Goal: Check status: Check status

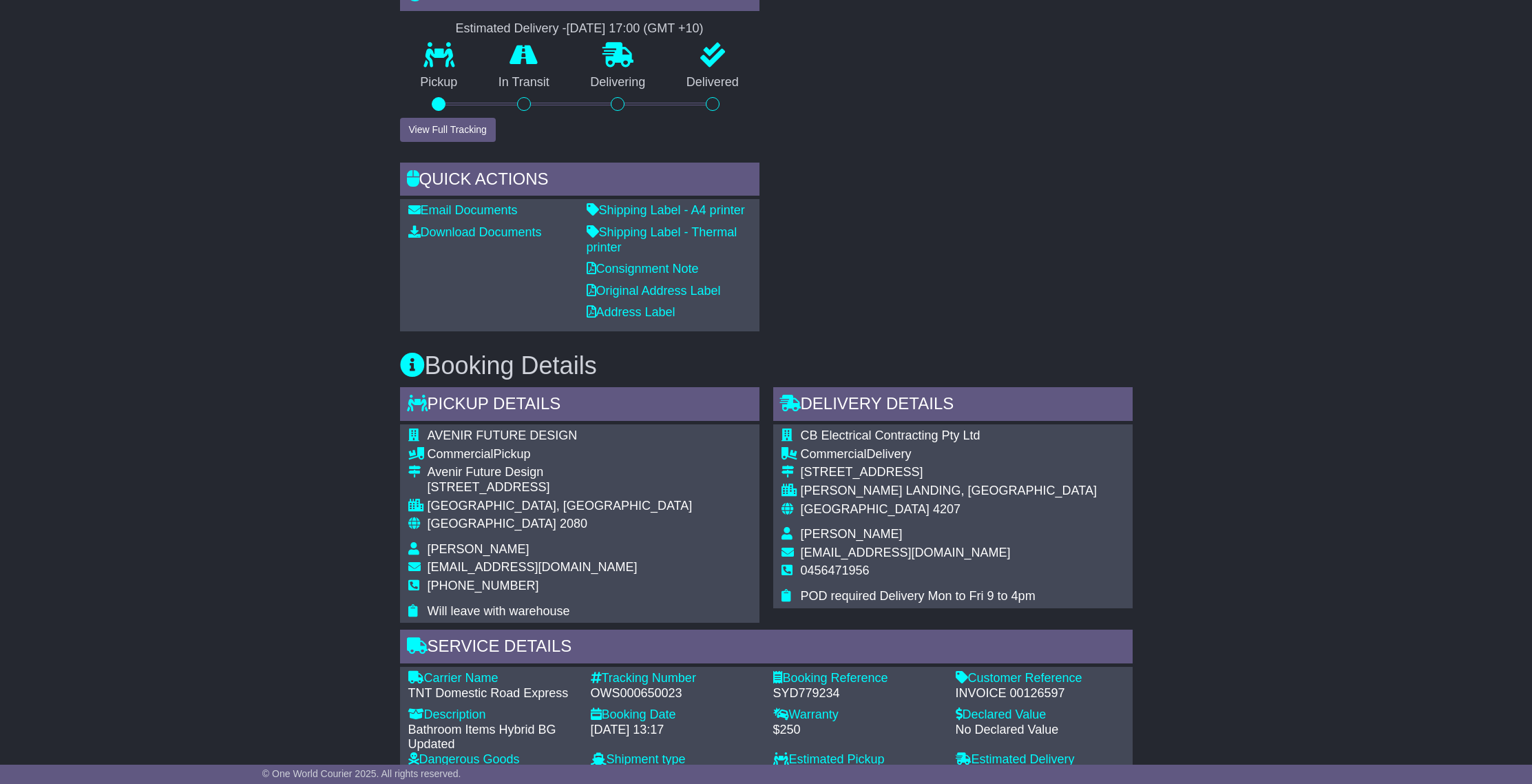
scroll to position [598, 0]
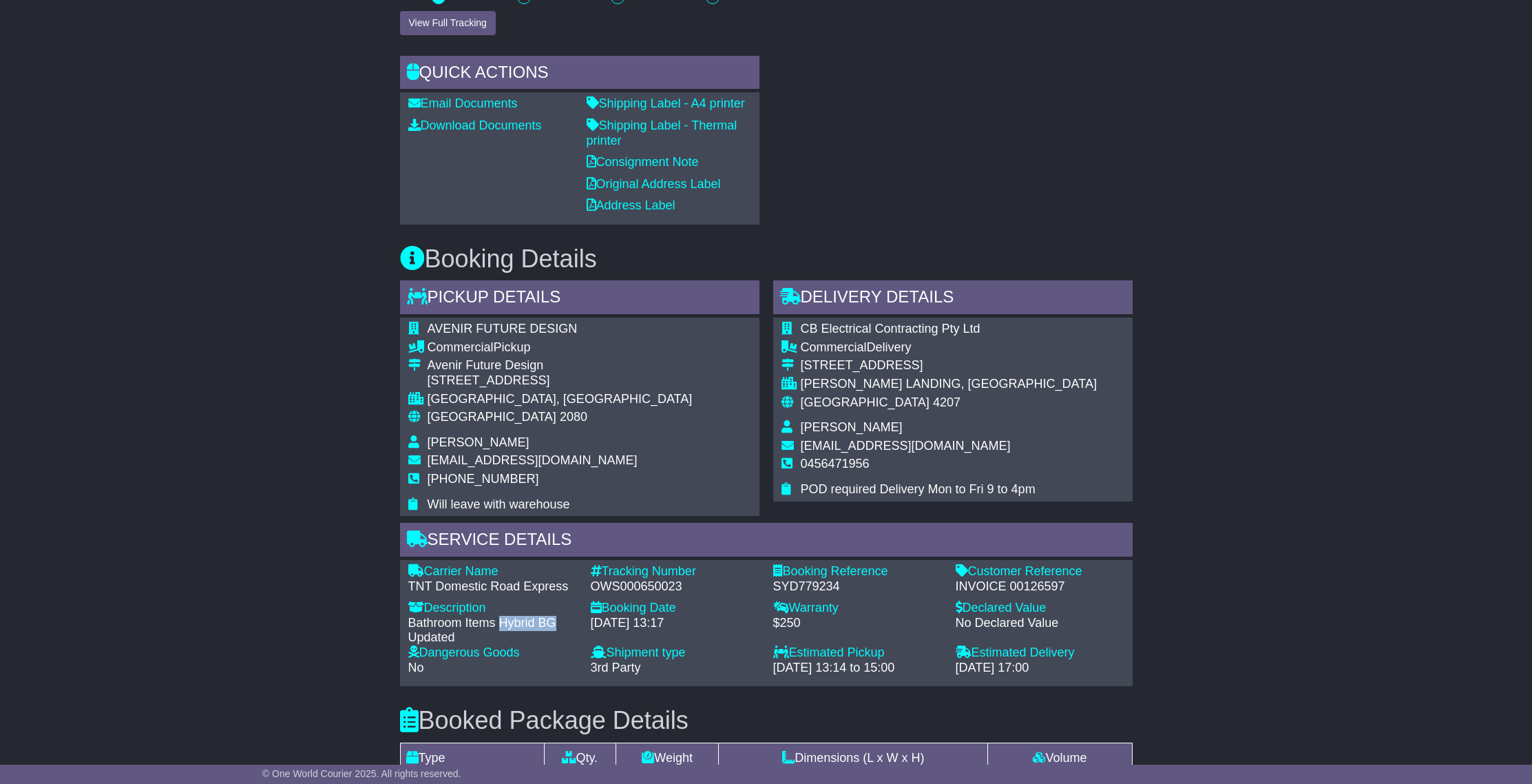
drag, startPoint x: 494, startPoint y: 618, endPoint x: 526, endPoint y: 618, distance: 32.0
click at [551, 628] on div "Bathroom Items Hybrid BG Updated" at bounding box center [493, 630] width 169 height 30
click at [488, 624] on div "Bathroom Items Hybrid BG Updated" at bounding box center [493, 630] width 169 height 30
drag, startPoint x: 493, startPoint y: 621, endPoint x: 568, endPoint y: 634, distance: 76.1
click at [571, 635] on div "Bathroom Items Hybrid BG Updated" at bounding box center [493, 630] width 169 height 30
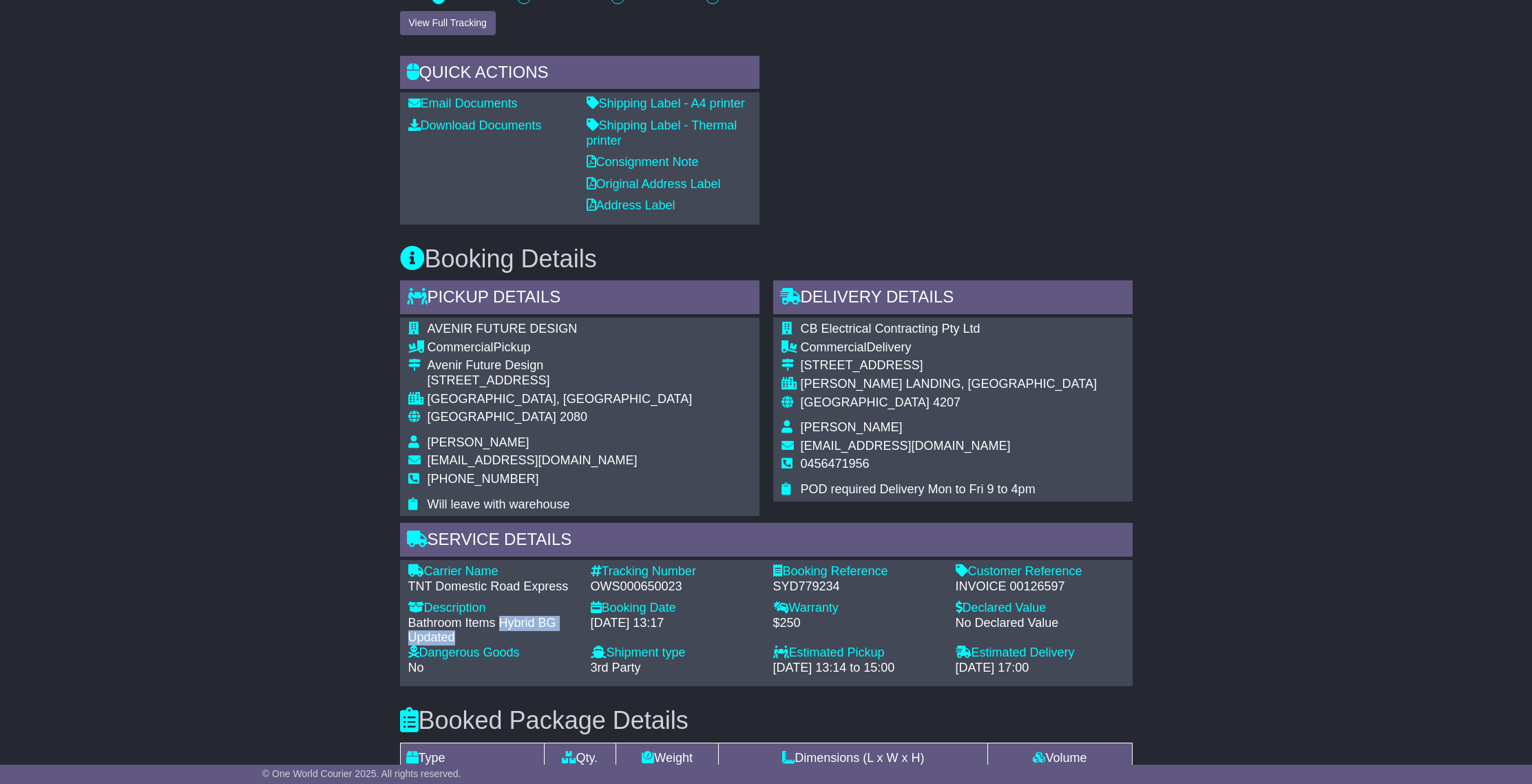
copy div "Hybrid BG Updated"
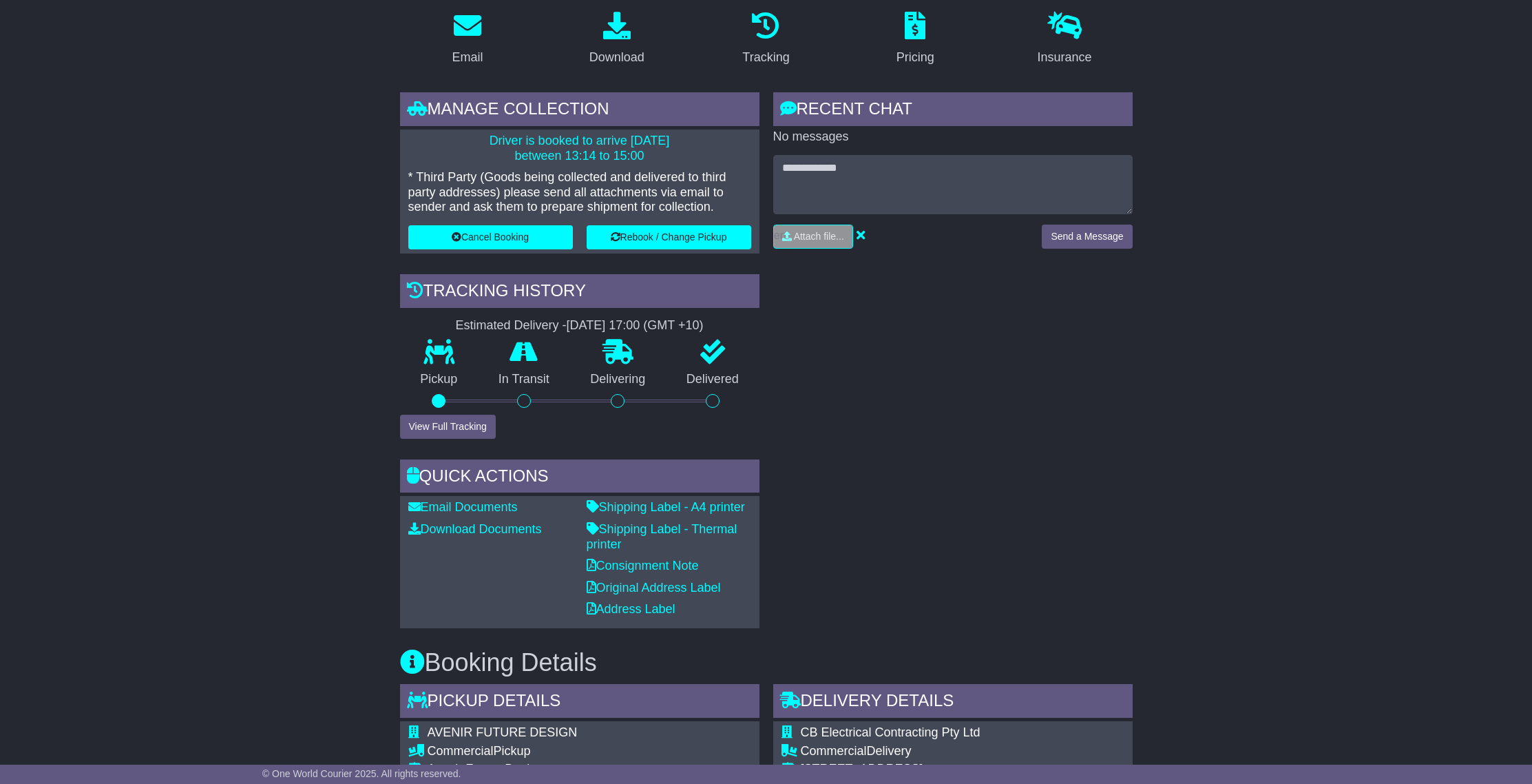
scroll to position [0, 0]
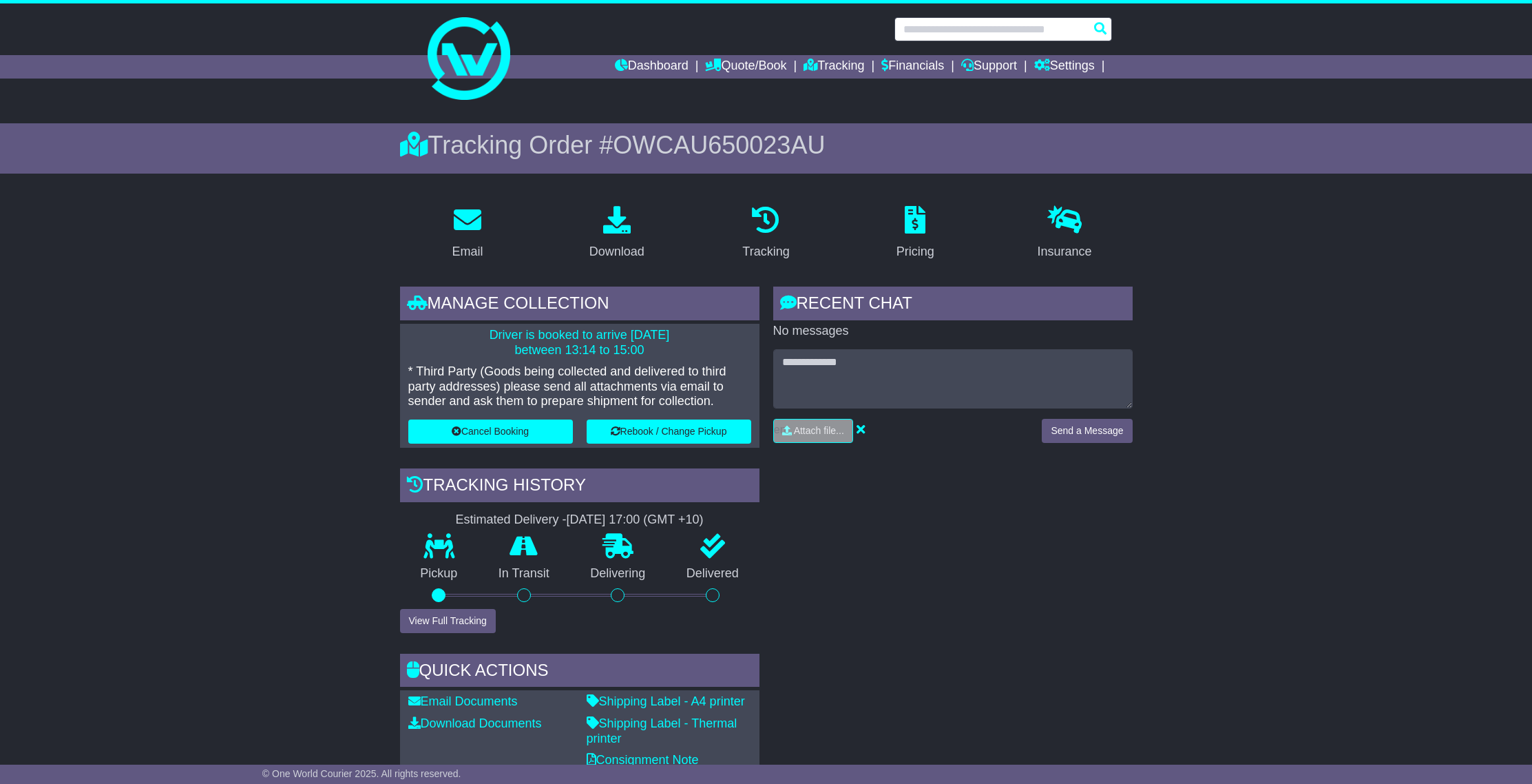
click at [927, 31] on input "text" at bounding box center [1004, 29] width 218 height 24
paste input "**********"
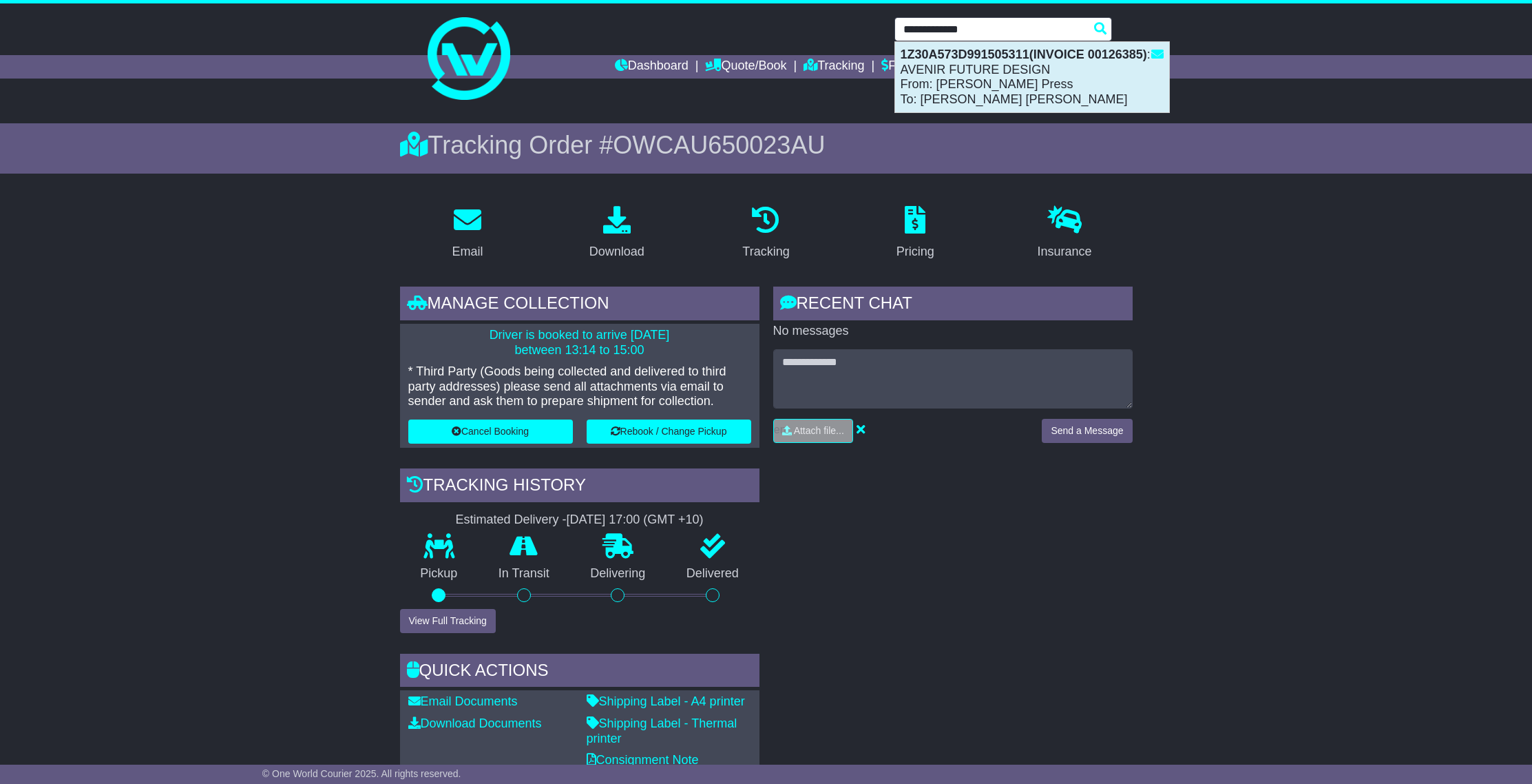
click at [940, 86] on div "1Z30A573D991505311(INVOICE 00126385) : AVENIR FUTURE DESIGN From: Claudette Pre…" at bounding box center [1032, 77] width 274 height 70
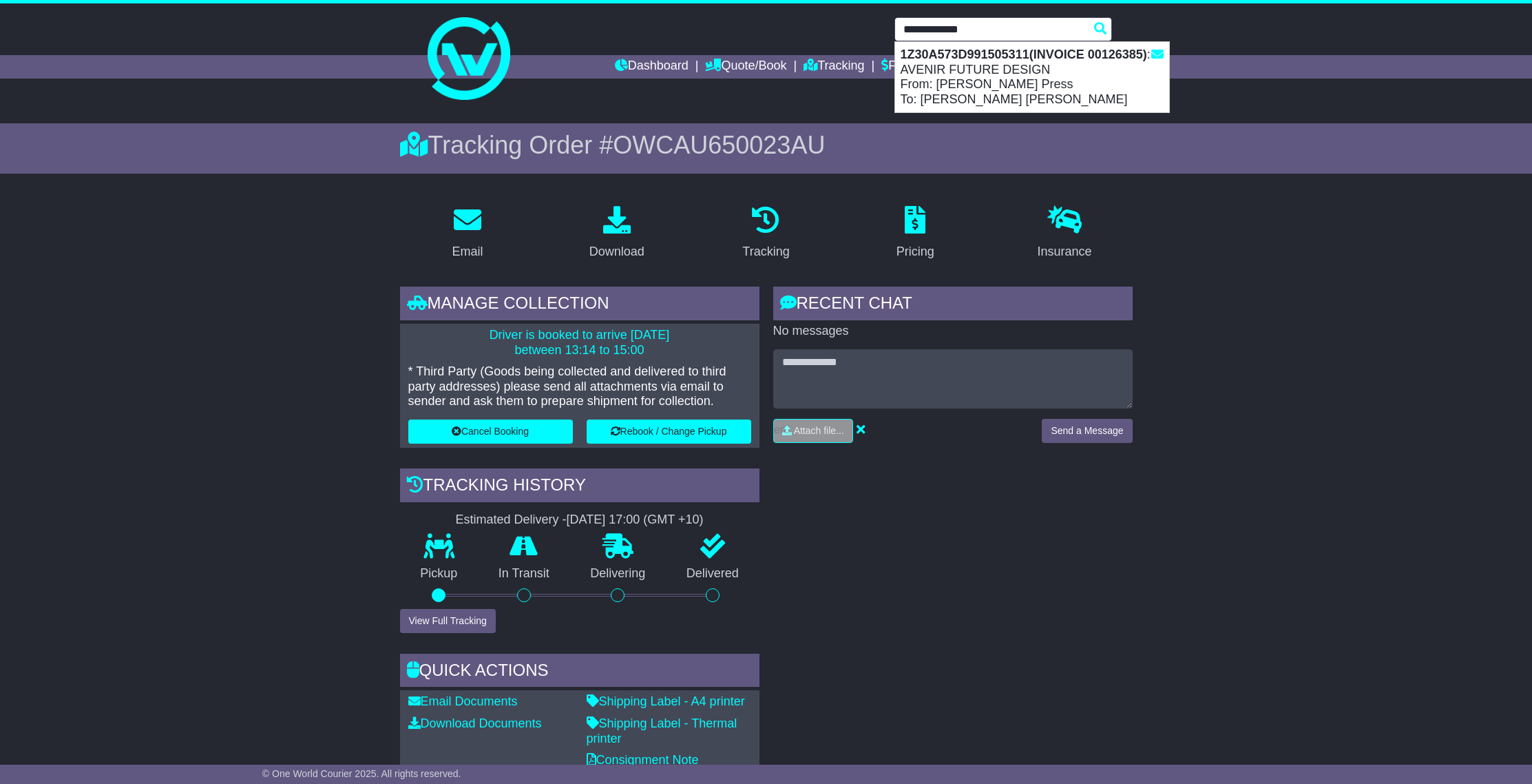
type input "**********"
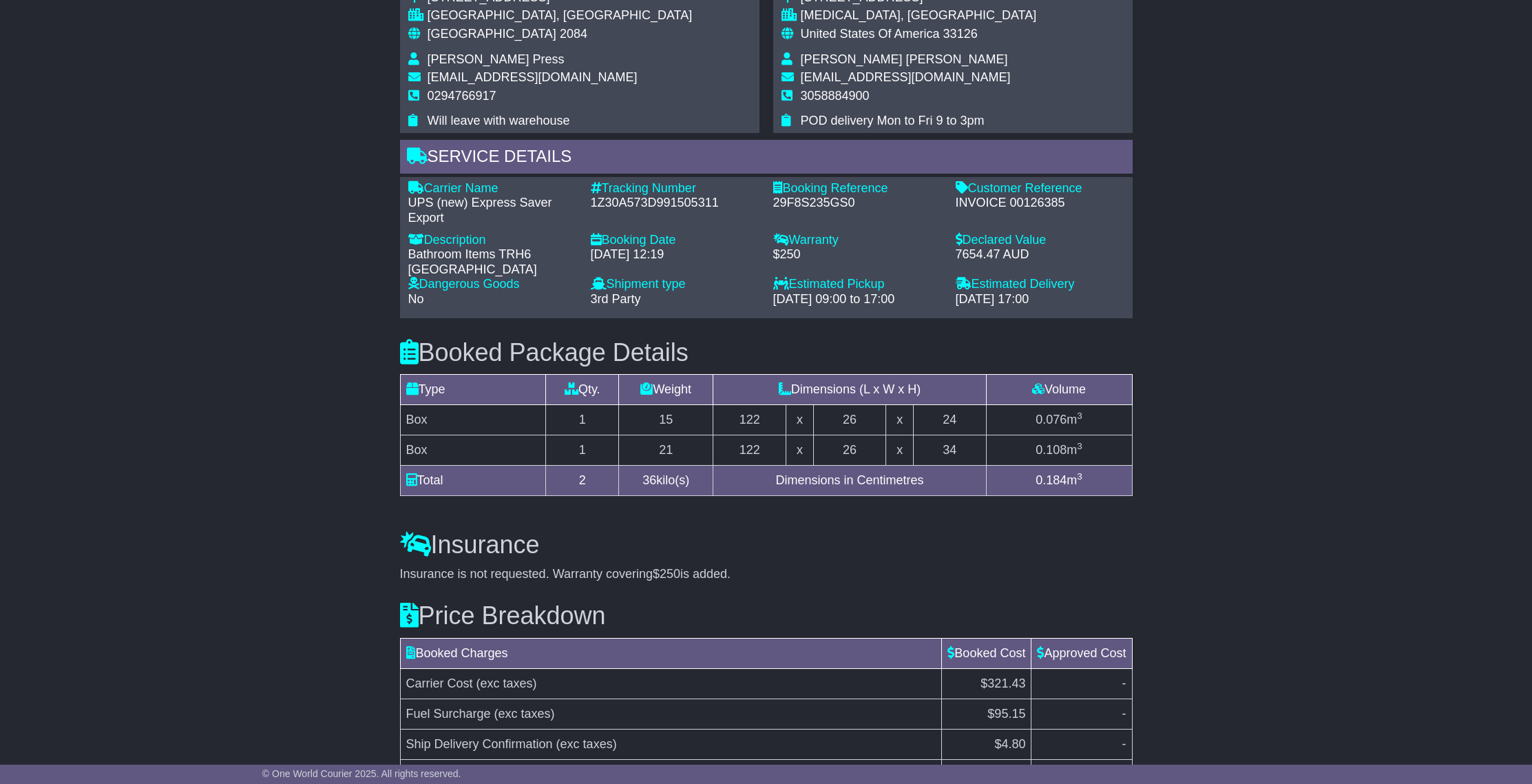
scroll to position [952, 0]
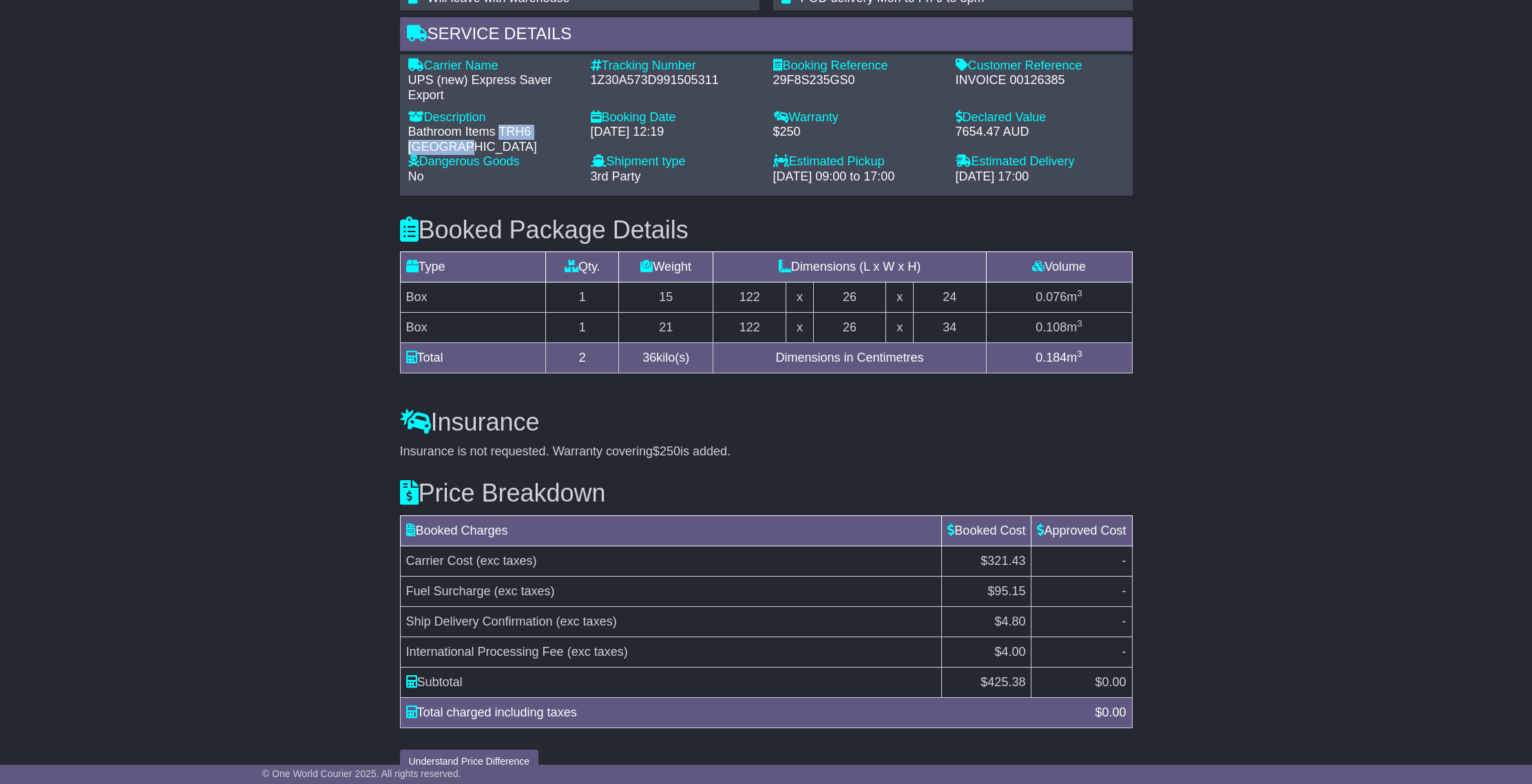
drag, startPoint x: 494, startPoint y: 112, endPoint x: 576, endPoint y: 122, distance: 82.6
click at [576, 125] on div "Bathroom Items TRH6 Victoria" at bounding box center [493, 140] width 169 height 30
copy div "TRH6 Victoria"
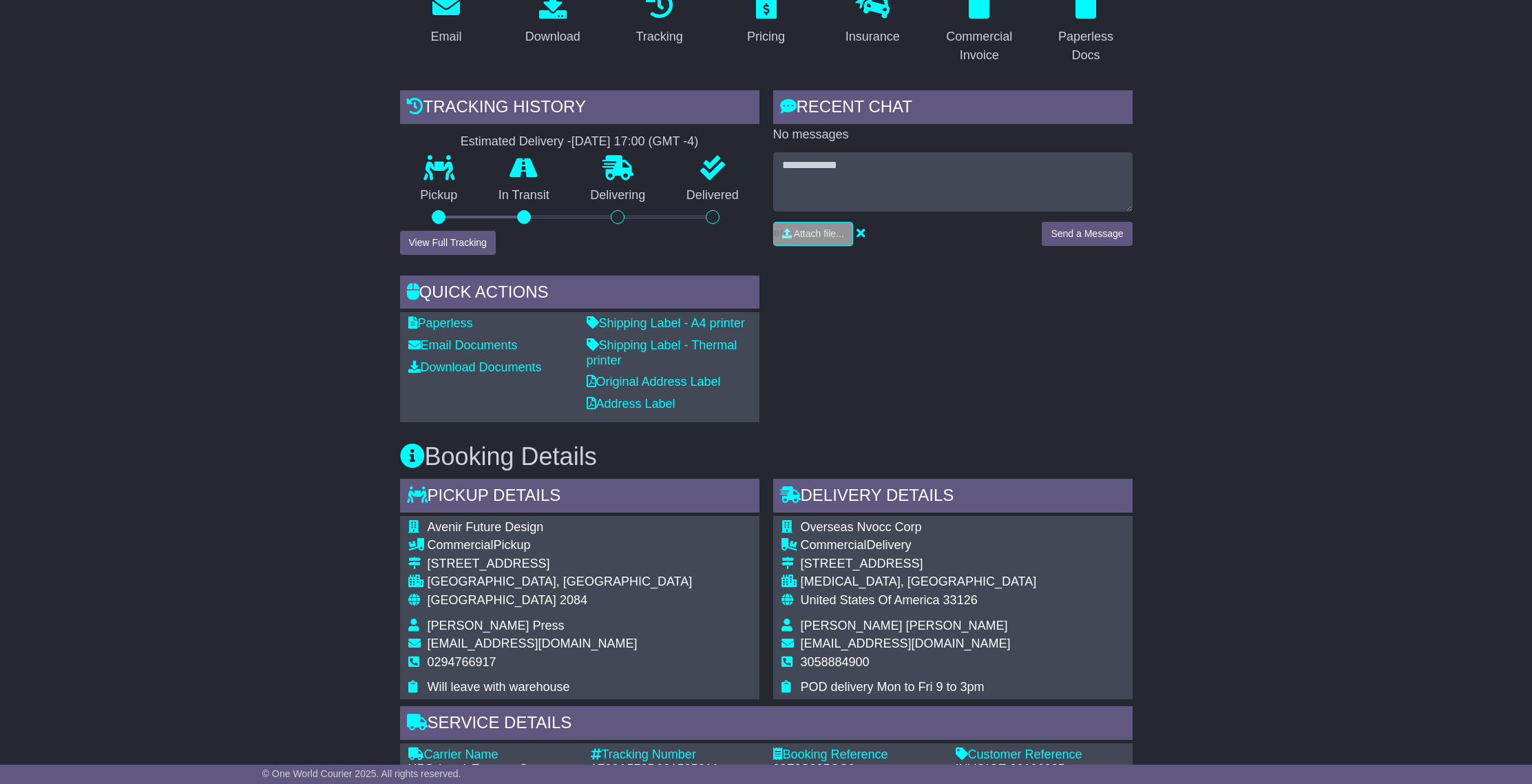
scroll to position [0, 0]
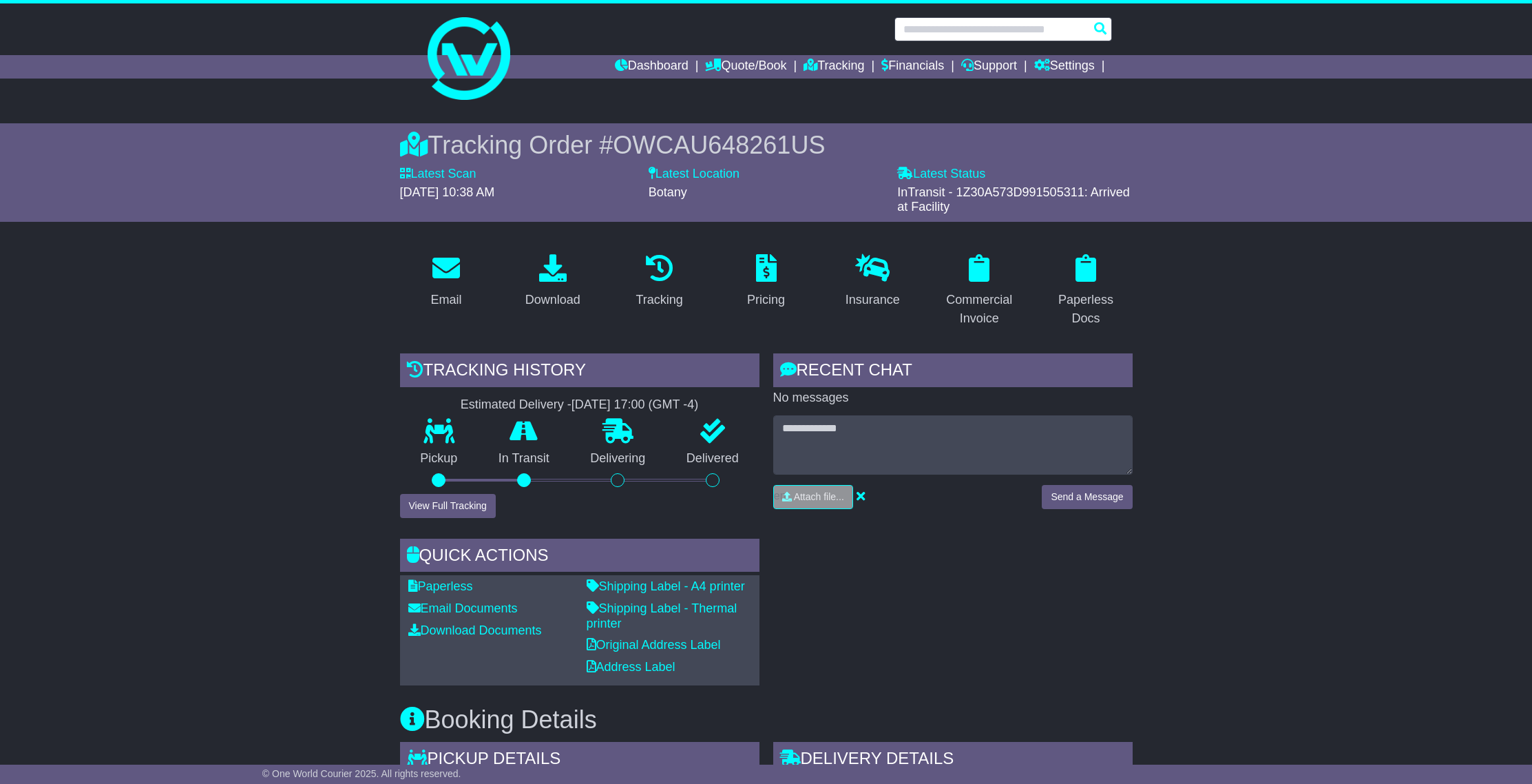
click at [931, 27] on input "text" at bounding box center [1004, 29] width 218 height 24
paste input "**********"
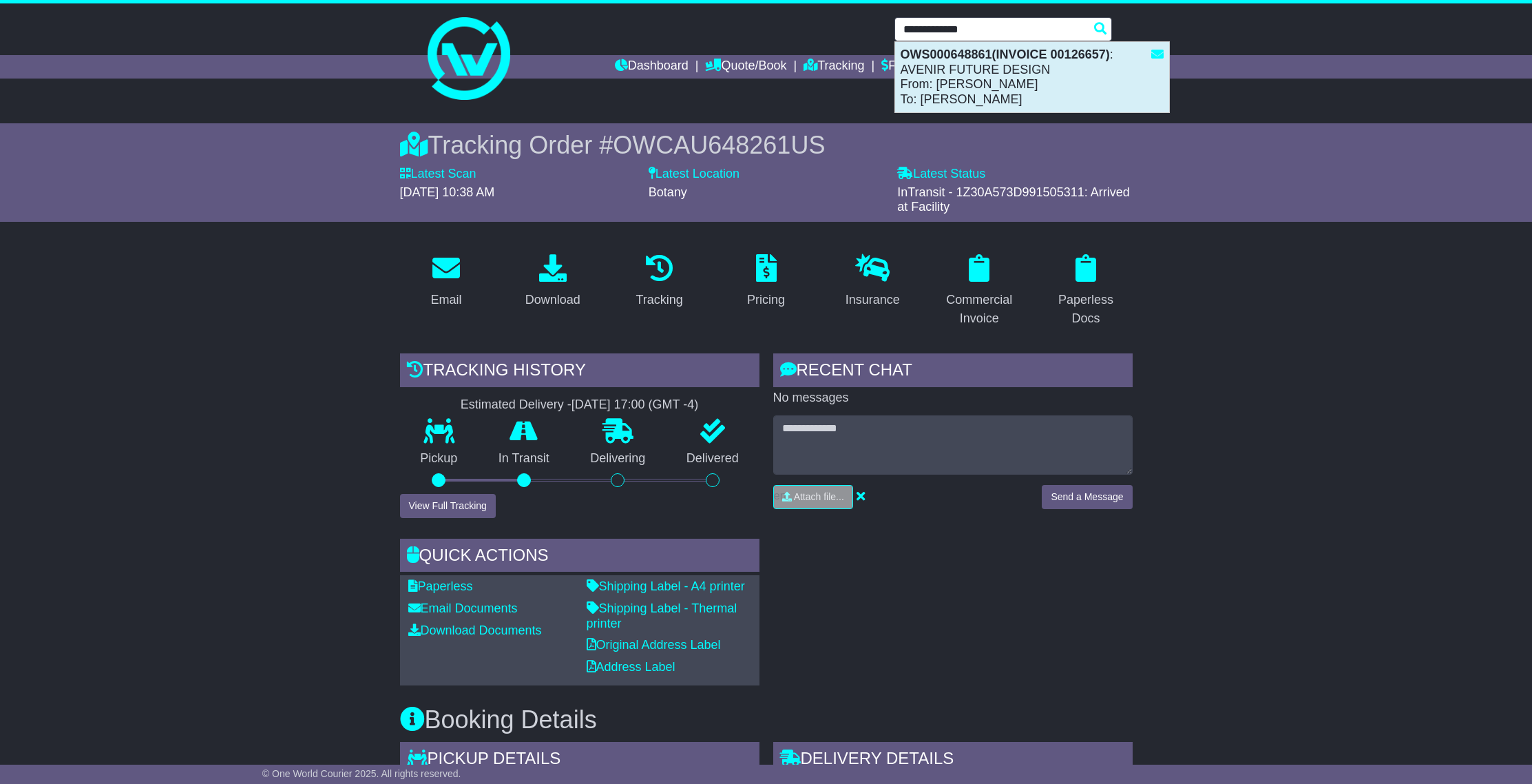
click at [994, 78] on div "OWS000648861(INVOICE 00126657) : AVENIR FUTURE DESIGN From: Tammy Perera To: La…" at bounding box center [1032, 77] width 274 height 70
type input "**********"
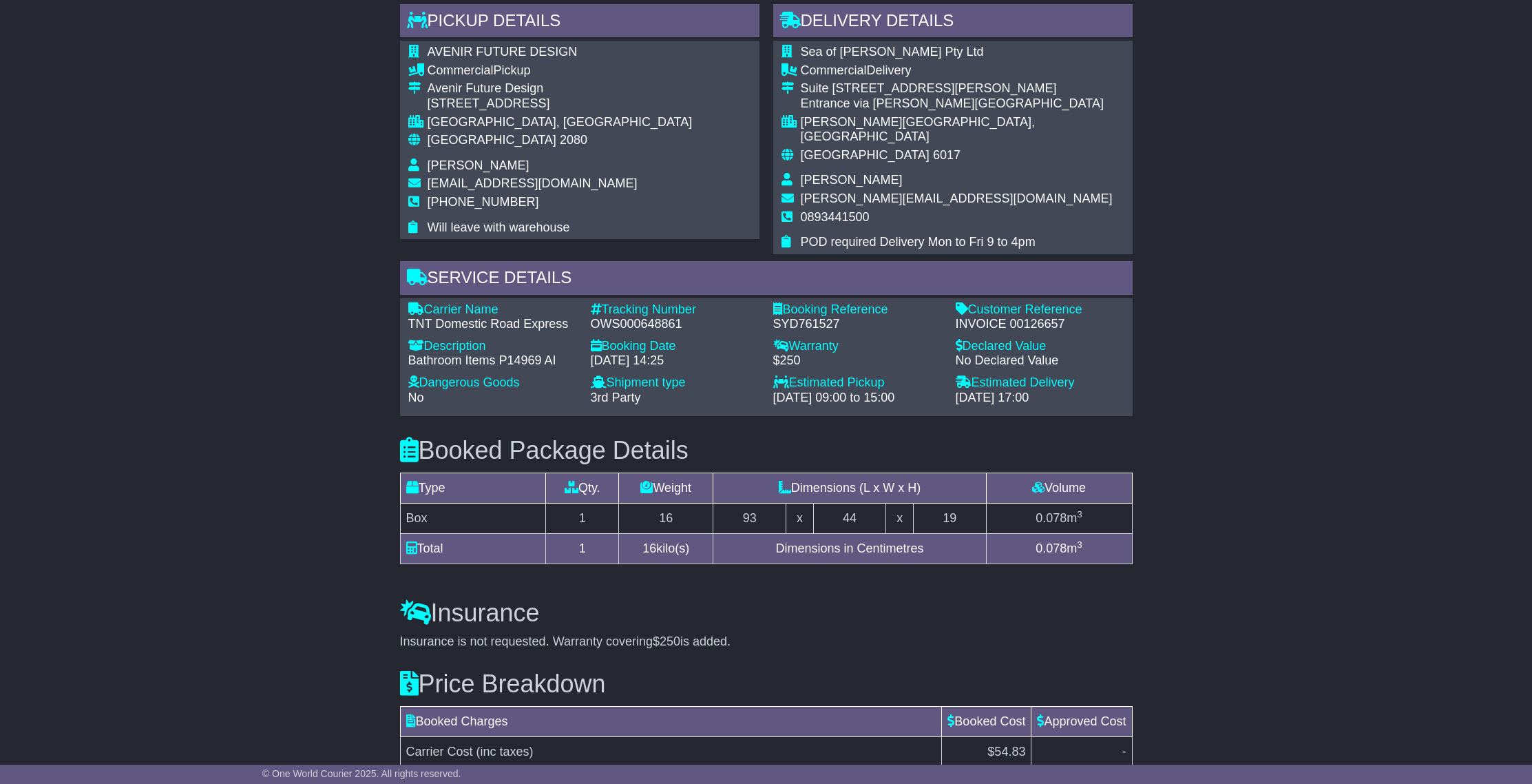
scroll to position [844, 0]
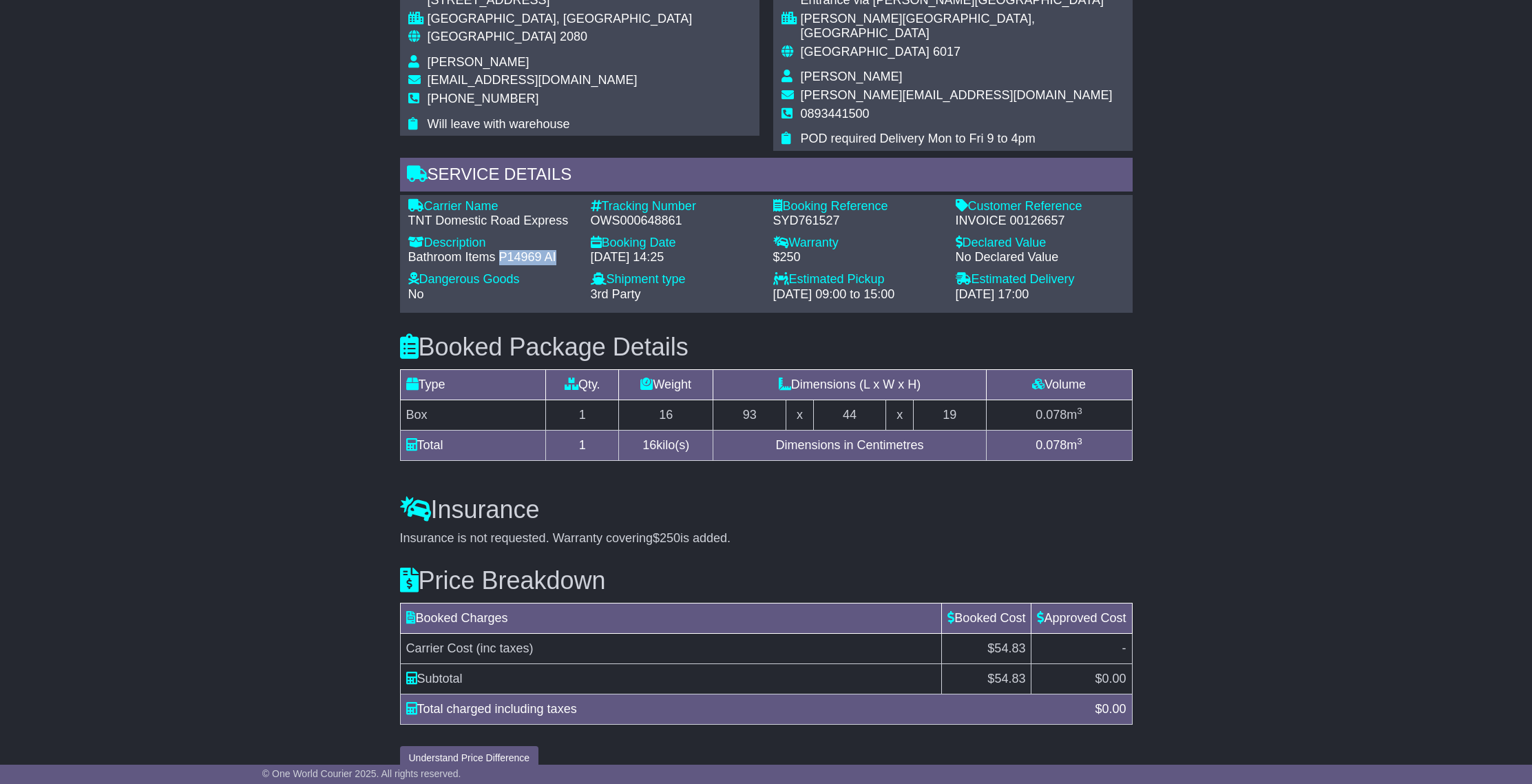
drag, startPoint x: 510, startPoint y: 235, endPoint x: 552, endPoint y: 234, distance: 42.0
click at [552, 250] on div "Bathroom Items P14969 AI" at bounding box center [493, 257] width 169 height 15
copy div "P14969 AI"
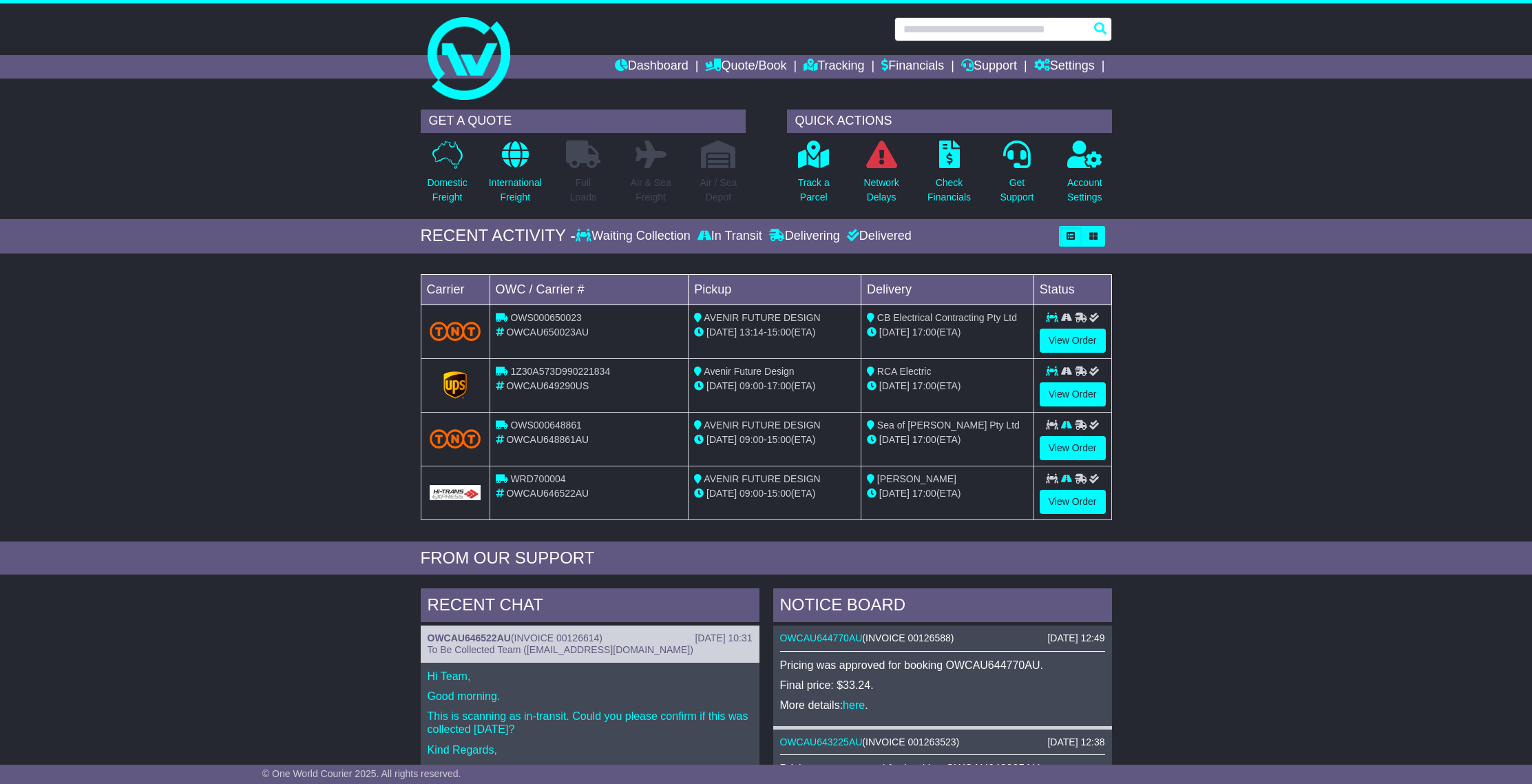
click at [963, 30] on input "text" at bounding box center [1004, 29] width 218 height 24
paste input "**********"
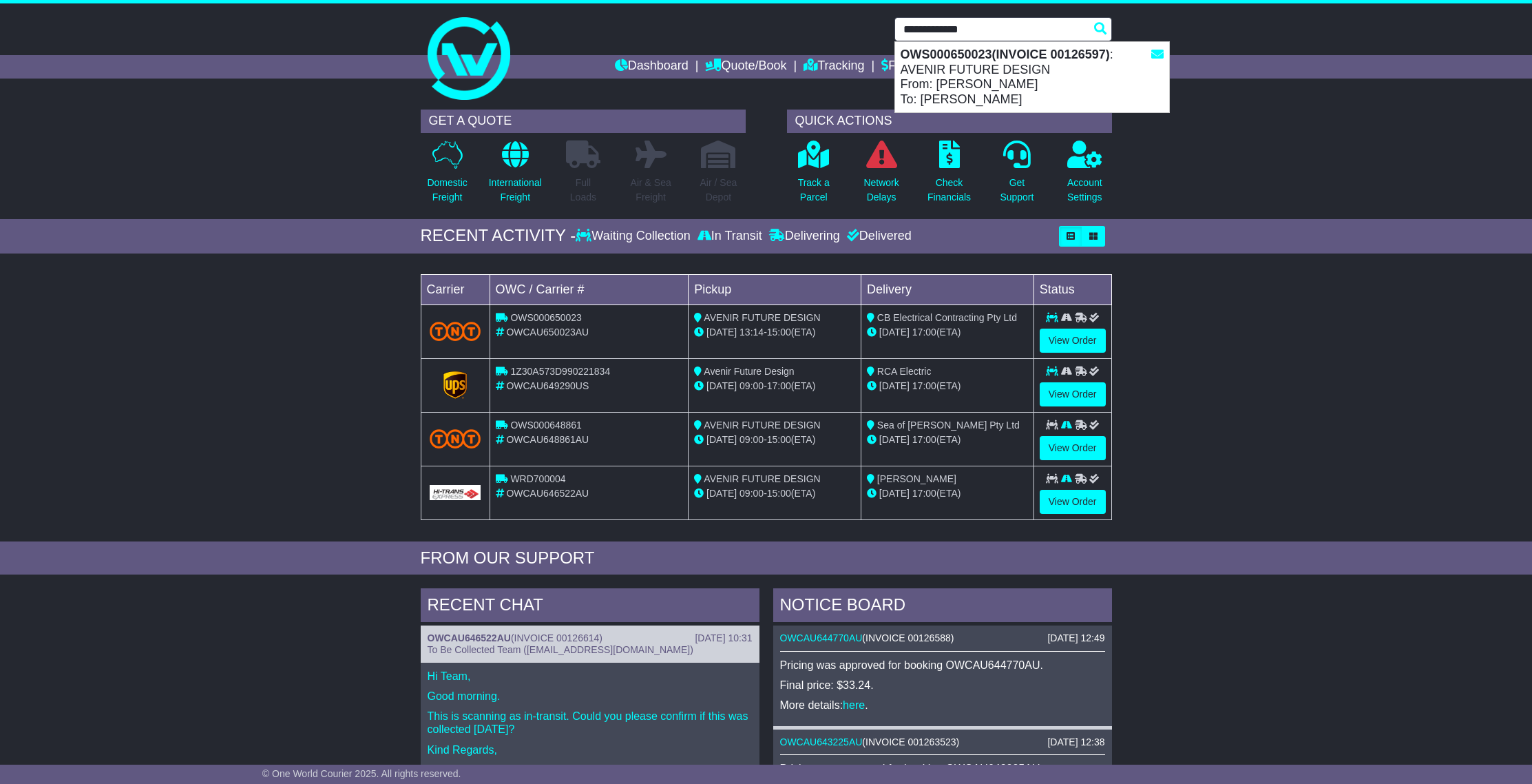
click at [954, 63] on div "OWS000650023(INVOICE 00126597) : AVENIR FUTURE DESIGN From: Tammy Perera To: Ca…" at bounding box center [1032, 77] width 274 height 70
type input "**********"
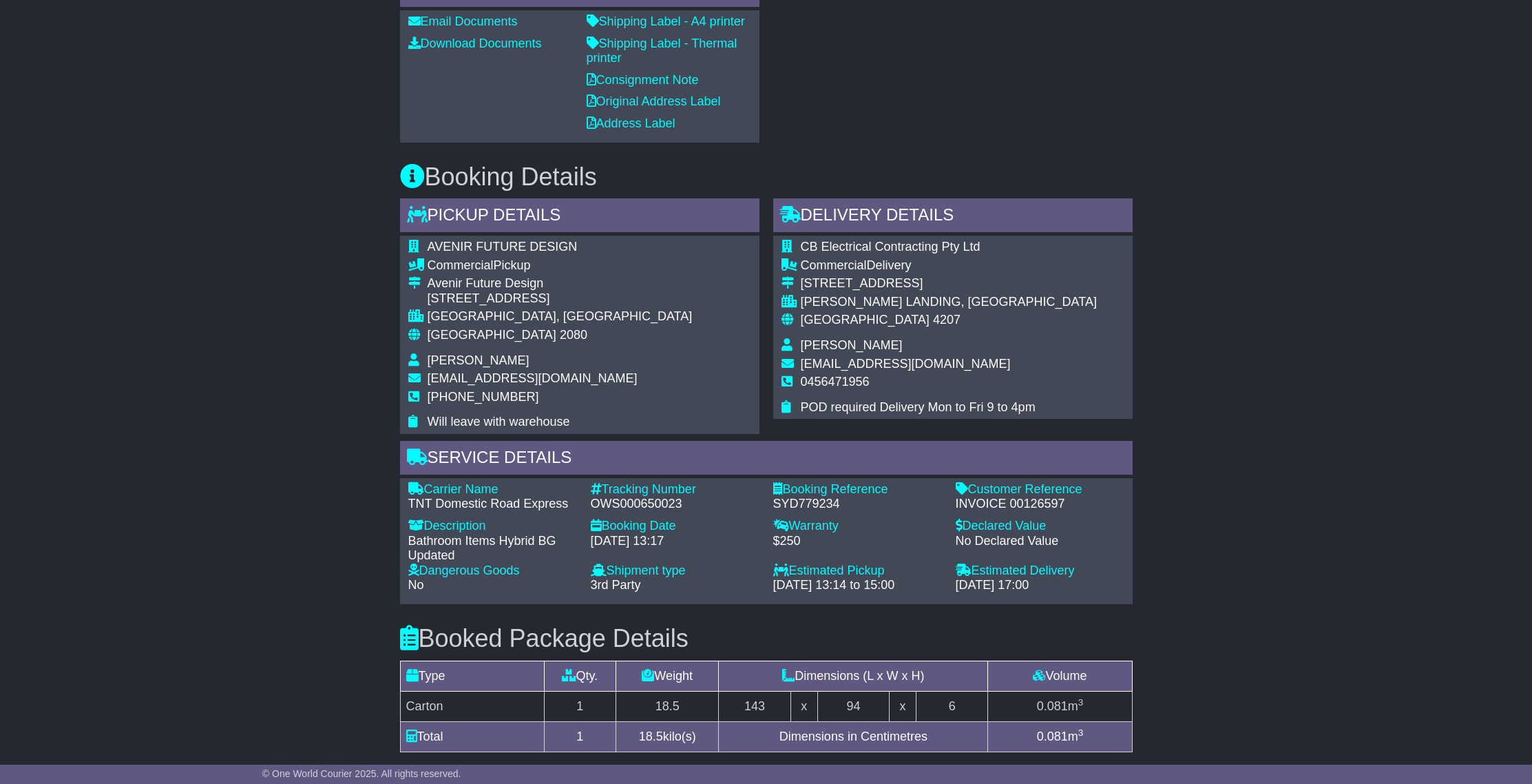
scroll to position [1002, 0]
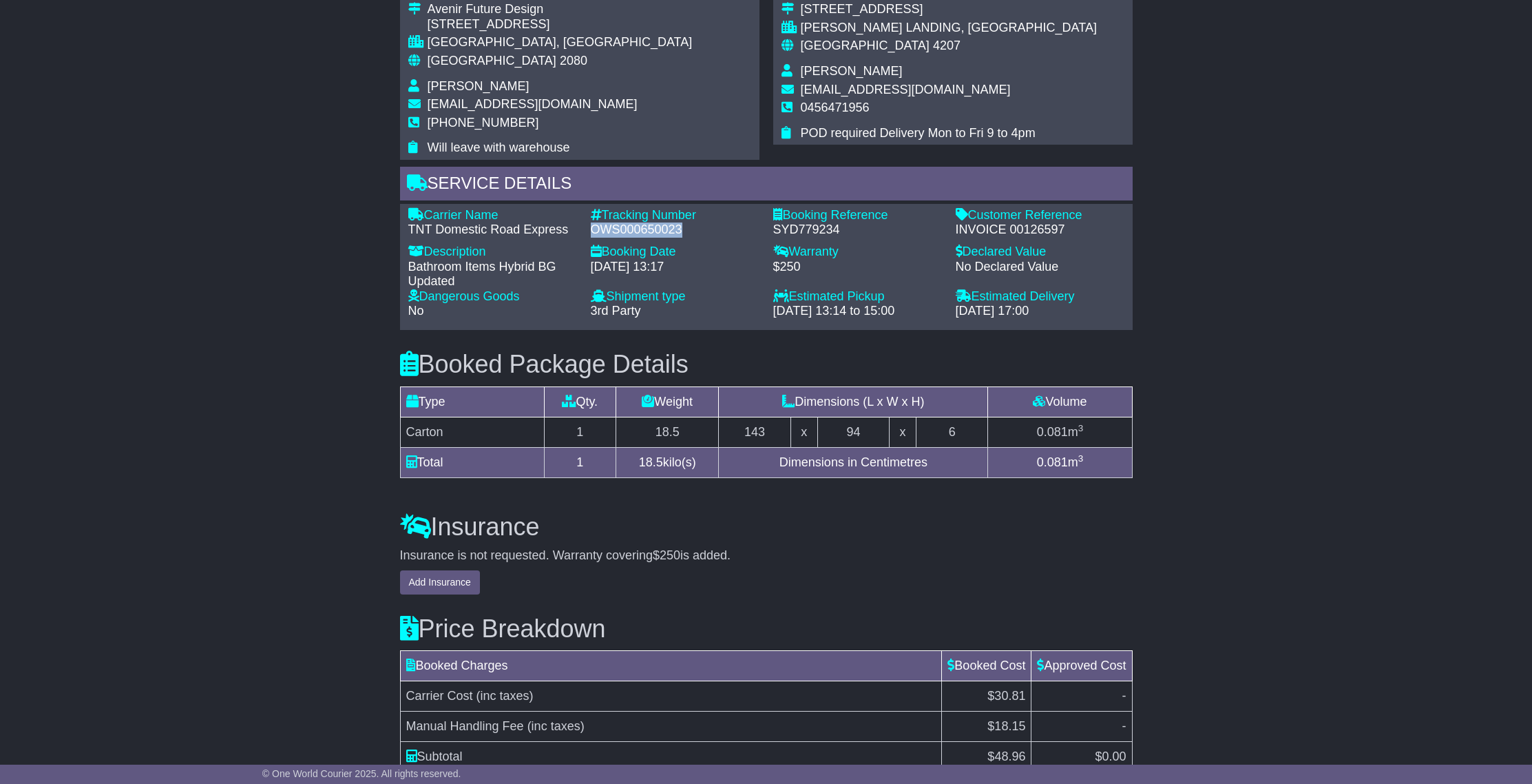
drag, startPoint x: 591, startPoint y: 228, endPoint x: 701, endPoint y: 230, distance: 110.0
click at [701, 230] on div "OWS000650023" at bounding box center [675, 229] width 169 height 15
copy div "OWS000650023"
